Goal: Find contact information: Find contact information

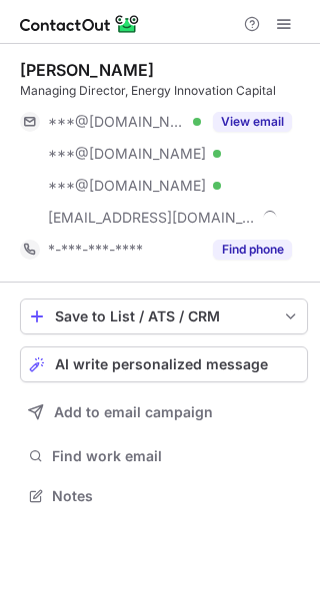
scroll to position [483, 320]
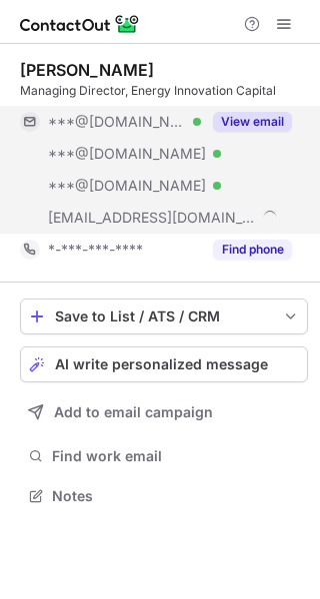
click at [268, 112] on button "View email" at bounding box center [252, 122] width 79 height 20
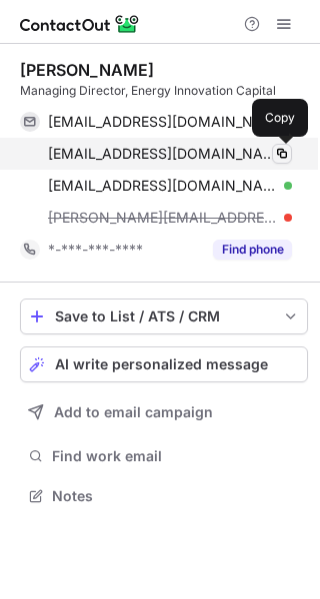
click at [288, 149] on span at bounding box center [282, 154] width 16 height 16
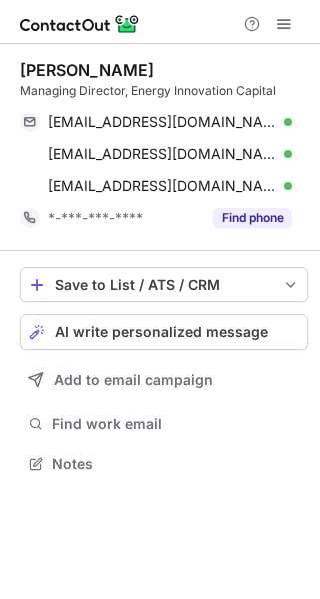
scroll to position [451, 320]
